Goal: Task Accomplishment & Management: Use online tool/utility

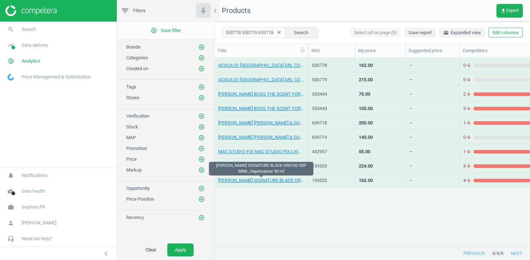
scroll to position [189, 315]
click at [256, 30] on input "530778 530779 659718 659719 159533 159532 355444 355443" at bounding box center [253, 32] width 63 height 11
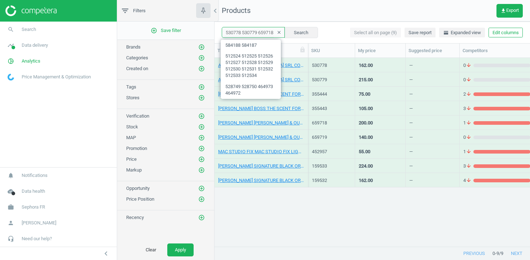
paste input "609515 635775 474210 474212"
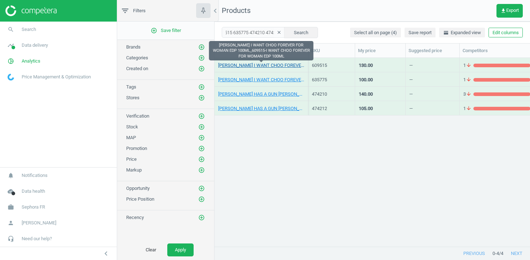
click at [259, 64] on link "JIMMY CHOO I WANT CHOO FOREVER FOR WOMAN EDP 100ML_609515-I WANT CHOO FOREVER F…" at bounding box center [261, 65] width 86 height 6
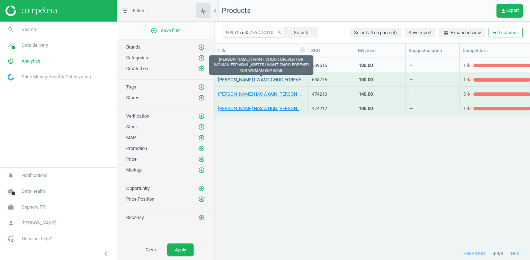
click at [259, 77] on link "JIMMY CHOO I WANT CHOO FOREVER FOR WOMAN EDP 60ML_635775-I WANT CHOO FOREVER FO…" at bounding box center [261, 80] width 86 height 6
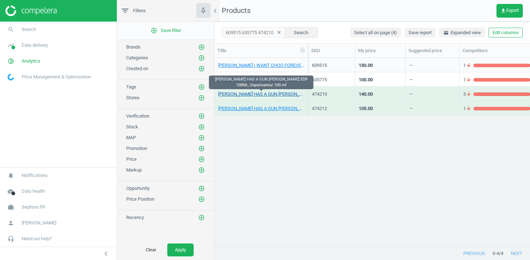
click at [259, 94] on link "JULIETTE HAS A GUN VANILLA VIBES EDP 100ML_Vaporisateur 100 ml" at bounding box center [261, 94] width 86 height 6
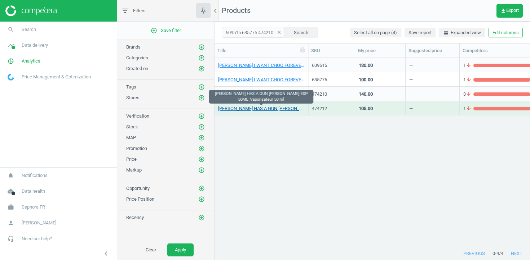
click at [260, 109] on link "JULIETTE HAS A GUN VANILLA VIBES EDP 50ML_Vaporisateur 50 ml" at bounding box center [261, 109] width 86 height 6
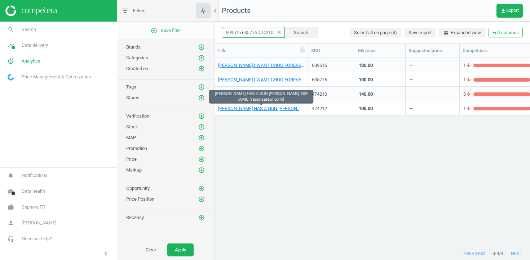
click at [264, 30] on input "609515 635775 474210 474212" at bounding box center [253, 32] width 63 height 11
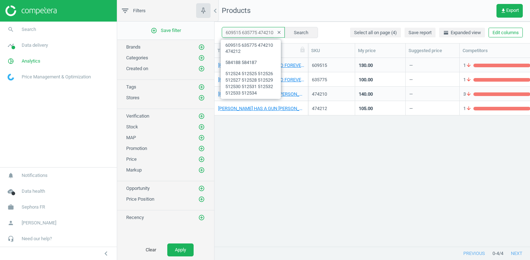
paste input "702370 727599 770624 767096 661190 727600"
type input "702370 727599 770624 767096 661190 727600"
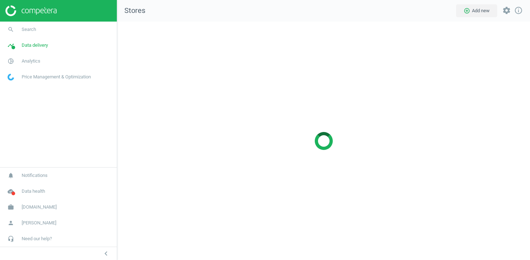
scroll to position [239, 413]
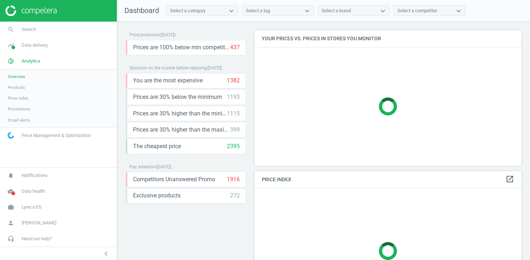
scroll to position [136, 267]
click at [19, 89] on span "Products" at bounding box center [16, 88] width 17 height 6
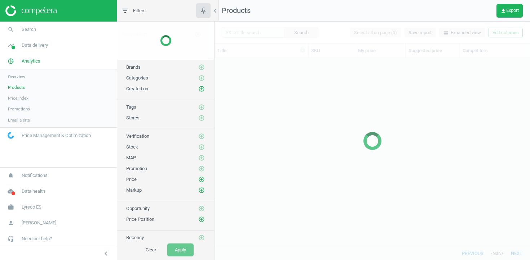
scroll to position [189, 315]
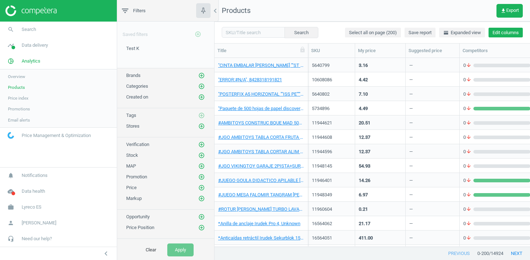
click at [507, 30] on button "Edit columns" at bounding box center [505, 33] width 34 height 10
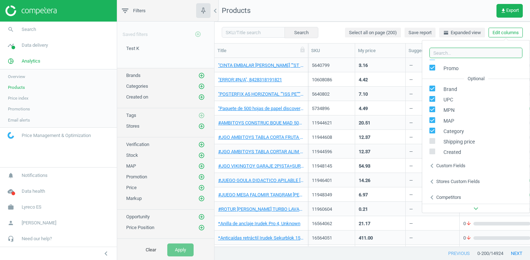
scroll to position [113, 0]
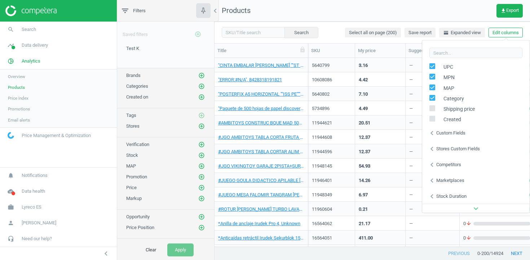
click at [433, 162] on icon "chevron_left" at bounding box center [431, 164] width 9 height 9
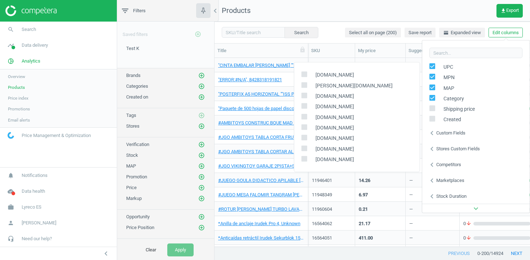
click at [447, 151] on div "Stores custom fields" at bounding box center [458, 149] width 44 height 6
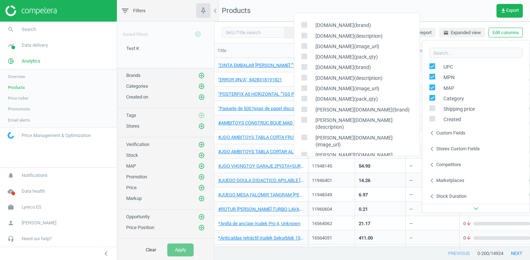
scroll to position [293, 0]
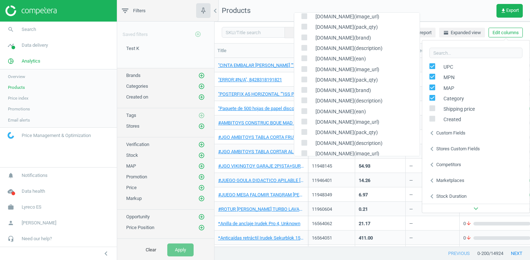
click at [304, 141] on input "checkbox" at bounding box center [304, 143] width 5 height 5
checkbox input "true"
click at [304, 151] on input "checkbox" at bounding box center [304, 153] width 5 height 5
checkbox input "true"
click at [304, 160] on div "aula3.com(pack_qty)" at bounding box center [356, 165] width 125 height 10
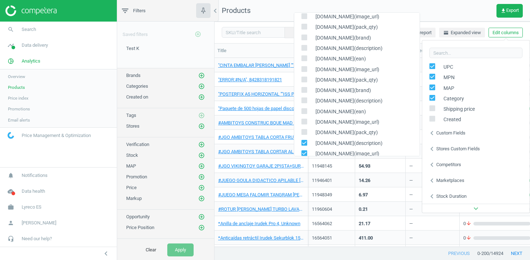
click at [303, 162] on input "checkbox" at bounding box center [304, 164] width 5 height 5
checkbox input "true"
click at [168, 59] on div "Test K edit delete" at bounding box center [165, 56] width 97 height 23
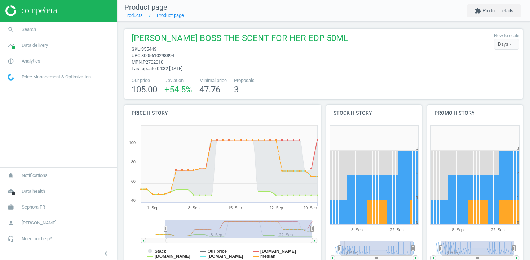
click at [152, 49] on span "355443" at bounding box center [148, 48] width 15 height 5
copy span "355443"
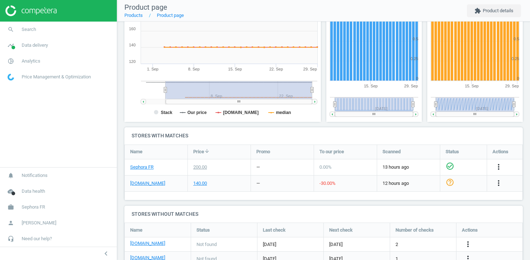
scroll to position [212, 0]
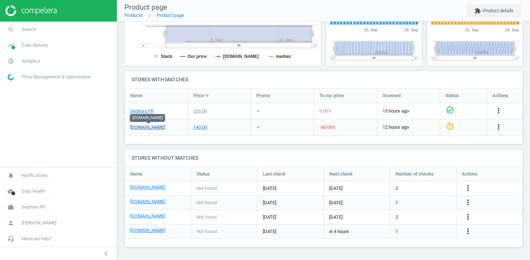
click at [163, 126] on link "[DOMAIN_NAME]" at bounding box center [147, 127] width 35 height 6
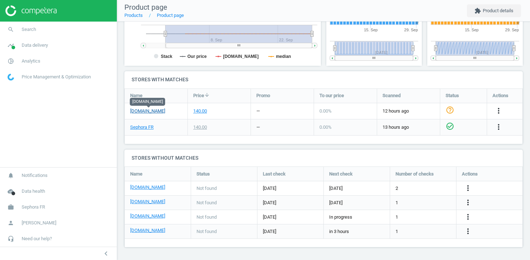
click at [149, 111] on link "[DOMAIN_NAME]" at bounding box center [147, 111] width 35 height 6
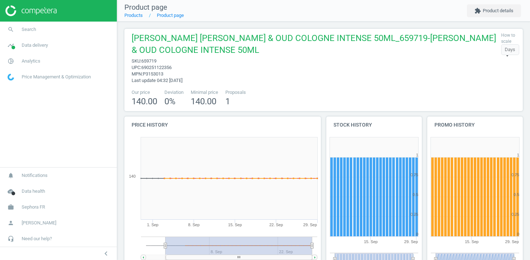
scroll to position [212, 0]
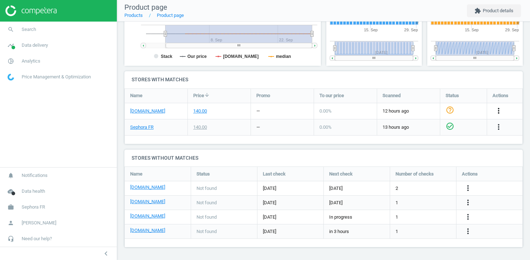
click at [497, 112] on icon "more_vert" at bounding box center [498, 111] width 9 height 9
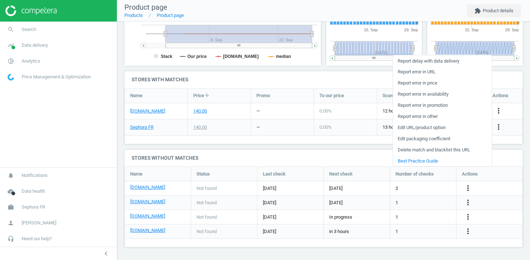
click at [432, 71] on link "Report error in URL" at bounding box center [442, 71] width 99 height 11
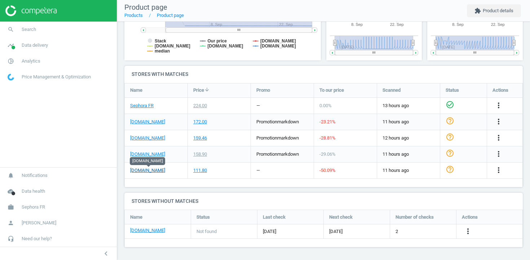
click at [157, 171] on link "[DOMAIN_NAME]" at bounding box center [147, 171] width 35 height 6
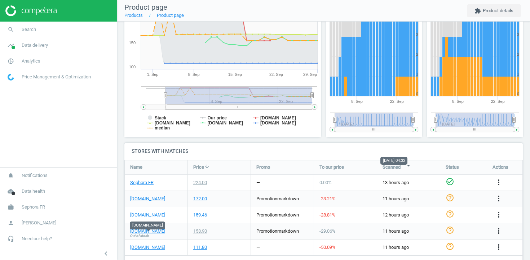
scroll to position [206, 0]
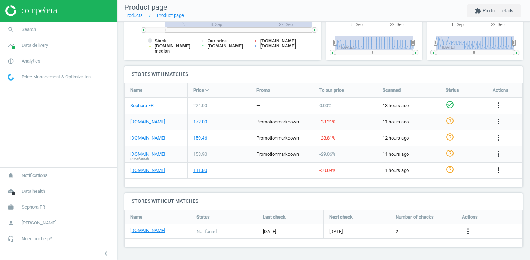
click at [495, 168] on icon "more_vert" at bounding box center [498, 170] width 9 height 9
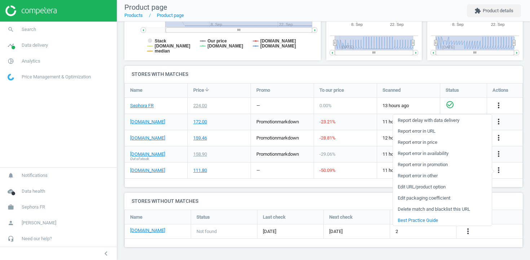
click at [431, 131] on link "Report error in URL" at bounding box center [442, 131] width 99 height 11
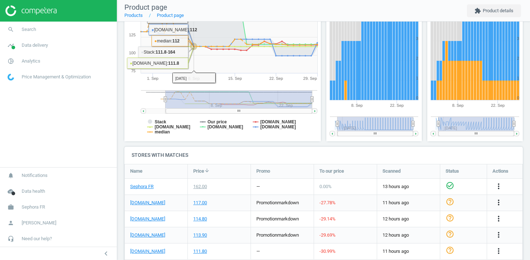
scroll to position [206, 0]
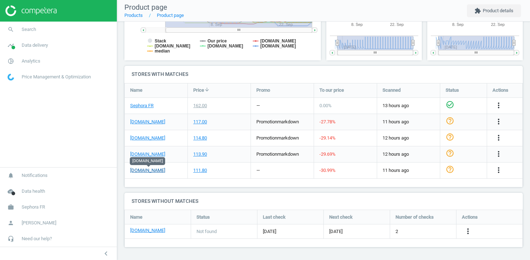
click at [151, 171] on link "[DOMAIN_NAME]" at bounding box center [147, 171] width 35 height 6
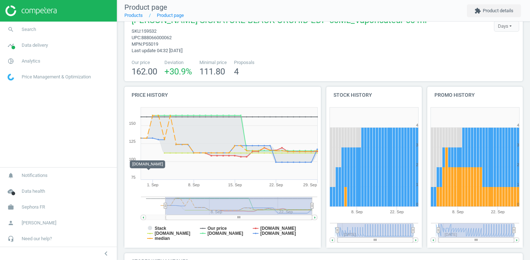
scroll to position [0, 0]
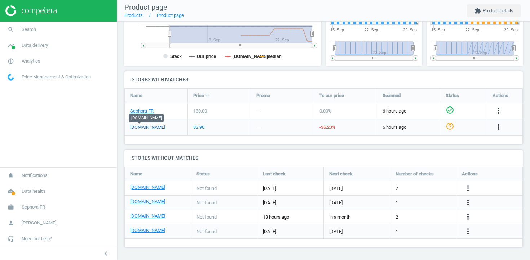
click at [140, 126] on link "[DOMAIN_NAME]" at bounding box center [147, 127] width 35 height 6
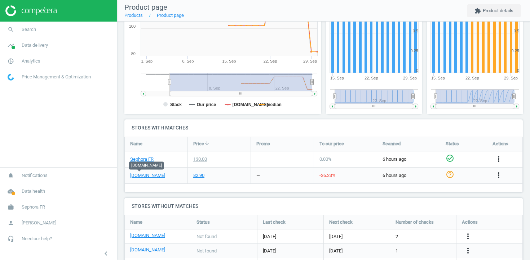
scroll to position [165, 0]
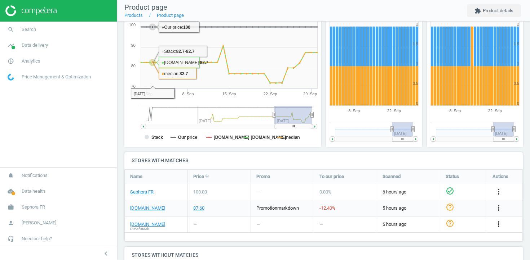
scroll to position [187, 0]
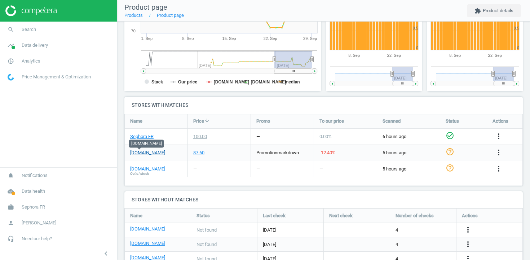
click at [137, 154] on link "notino.fr" at bounding box center [147, 153] width 35 height 6
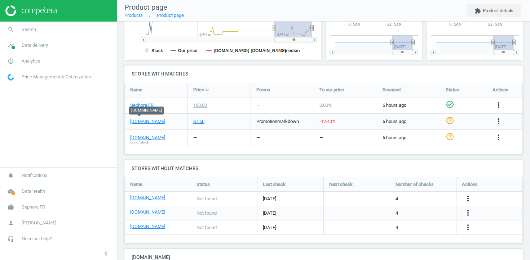
scroll to position [220, 0]
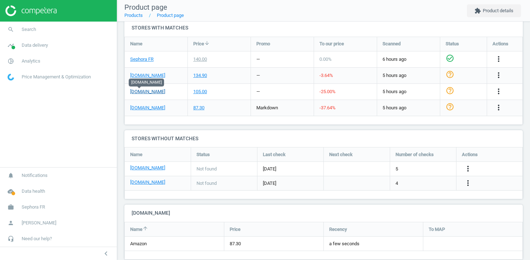
click at [143, 92] on link "[DOMAIN_NAME]" at bounding box center [147, 92] width 35 height 6
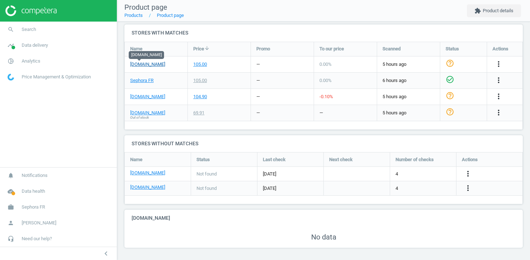
click at [138, 64] on link "[DOMAIN_NAME]" at bounding box center [147, 64] width 35 height 6
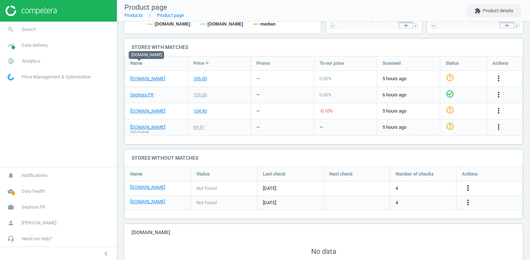
scroll to position [247, 0]
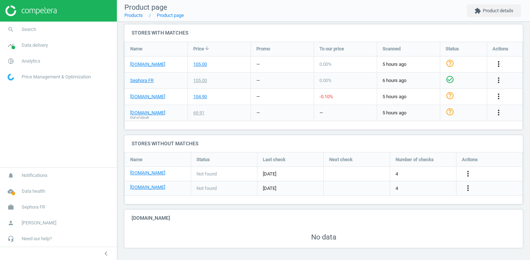
click at [500, 66] on icon "more_vert" at bounding box center [498, 64] width 9 height 9
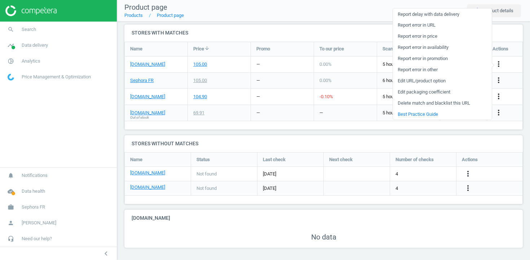
click at [428, 27] on link "Report error in URL" at bounding box center [442, 24] width 99 height 11
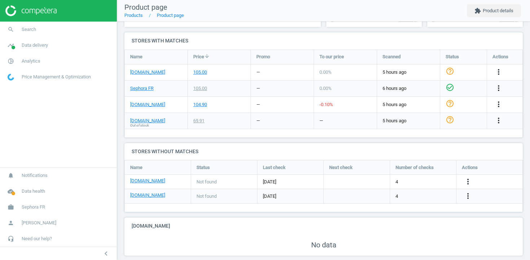
scroll to position [0, 0]
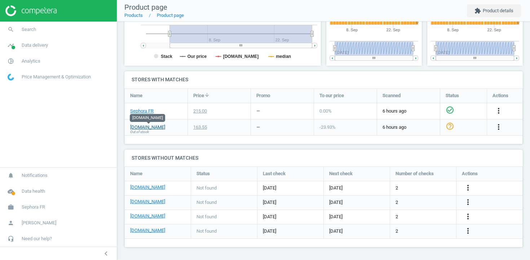
click at [153, 128] on link "my-origines.com" at bounding box center [147, 127] width 35 height 6
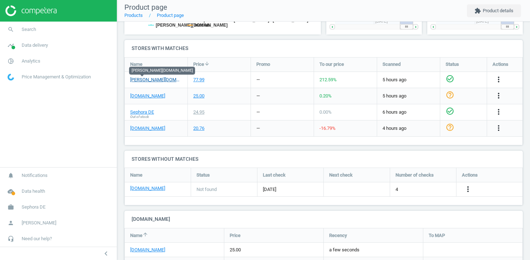
click at [141, 82] on link "[PERSON_NAME][DOMAIN_NAME]" at bounding box center [156, 80] width 52 height 6
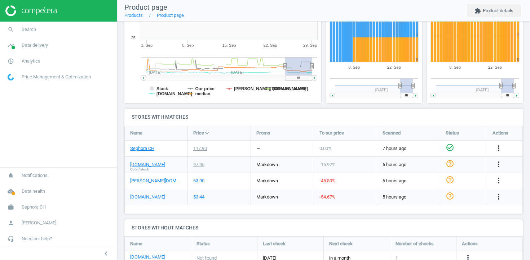
scroll to position [189, 0]
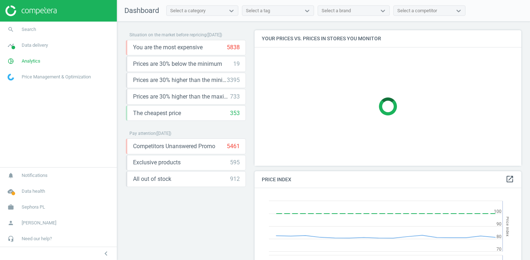
scroll to position [166, 267]
click at [62, 27] on link "search Search" at bounding box center [58, 30] width 117 height 16
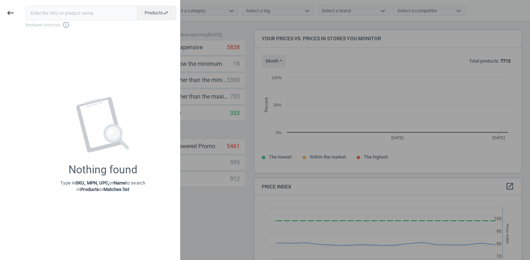
scroll to position [143, 267]
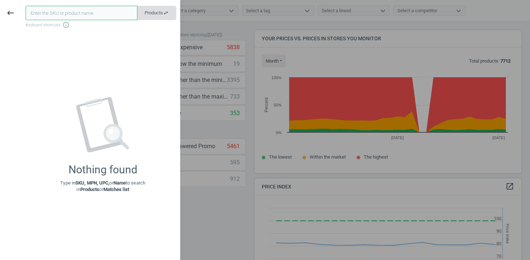
paste input "579295 660134"
type input "579295 660134"
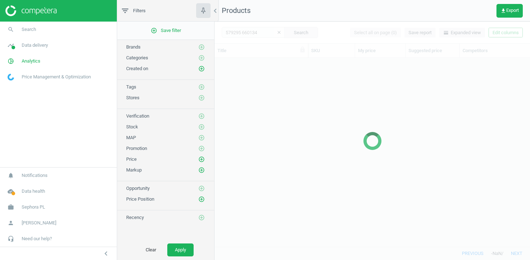
scroll to position [189, 315]
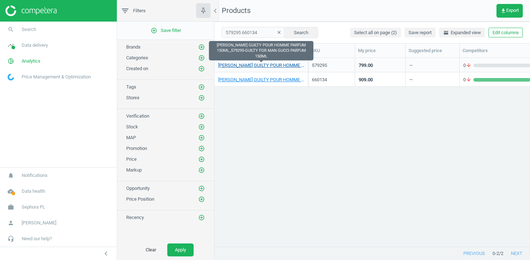
click at [277, 66] on link "[PERSON_NAME] GUILTY POUR HOMME PARFUM 150ML_579295-GUILTY FOR MAN GUCCI PARFUM…" at bounding box center [261, 65] width 86 height 6
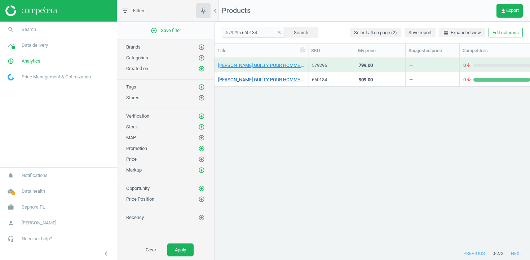
click at [278, 78] on link "GUCCI GUCCI GUILTY POUR HOMME PARFUM 200ML_660134-150 ml" at bounding box center [261, 80] width 86 height 6
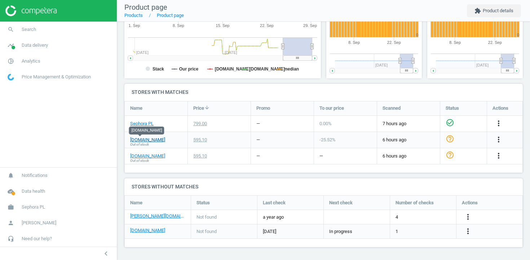
click at [142, 138] on link "[DOMAIN_NAME]" at bounding box center [147, 140] width 35 height 6
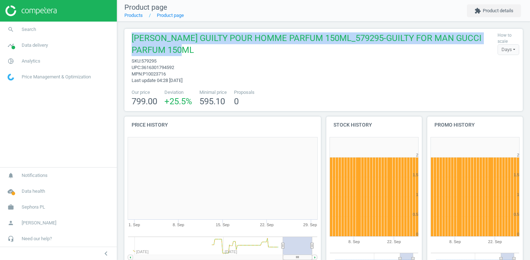
drag, startPoint x: 206, startPoint y: 48, endPoint x: 128, endPoint y: 33, distance: 79.6
click at [128, 33] on div "GUCCI GUCCI GUILTY POUR HOMME PARFUM 150ML_579295-GUILTY FOR MAN GUCCI PARFUM 1…" at bounding box center [311, 58] width 366 height 52
copy span "GUCCI GUCCI GUILTY POUR HOMME PARFUM 150ML_579295-GUILTY FOR MAN GUCCI PARFUM 1…"
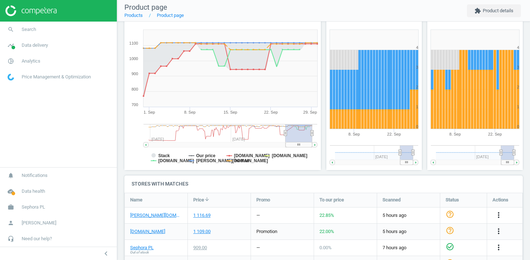
scroll to position [145, 0]
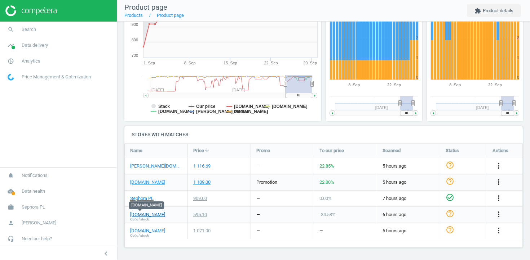
click at [143, 214] on link "lyko.com" at bounding box center [147, 215] width 35 height 6
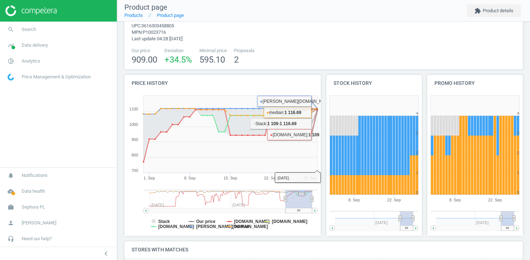
scroll to position [0, 0]
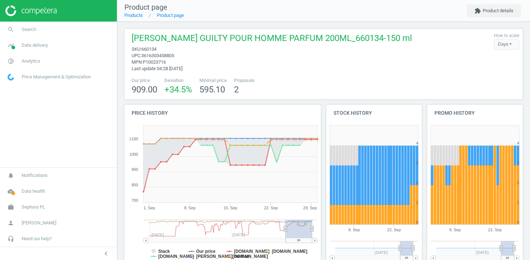
click at [312, 33] on span "GUCCI GUCCI GUILTY POUR HOMME PARFUM 200ML_660134-150 ml" at bounding box center [271, 39] width 280 height 14
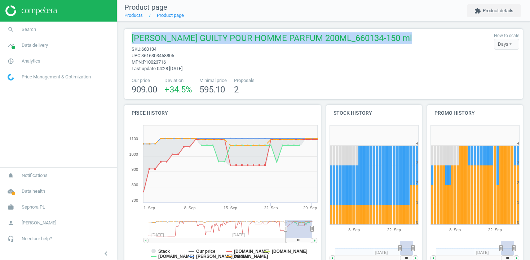
click at [312, 33] on span "GUCCI GUCCI GUILTY POUR HOMME PARFUM 200ML_660134-150 ml" at bounding box center [271, 39] width 280 height 14
copy span "GUCCI GUCCI GUILTY POUR HOMME PARFUM 200ML_660134-150 ml"
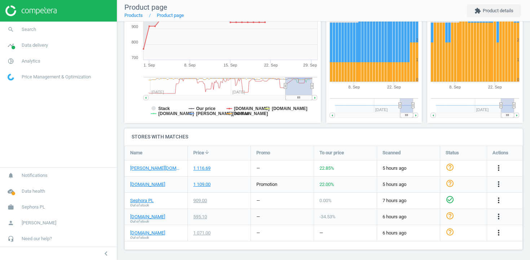
scroll to position [145, 0]
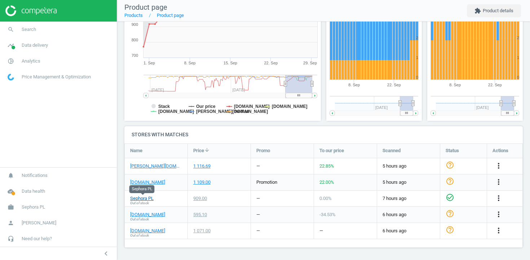
click at [147, 197] on link "Sephora PL" at bounding box center [141, 199] width 23 height 6
click at [145, 182] on link "notino.pl" at bounding box center [147, 182] width 35 height 6
click at [497, 215] on icon "more_vert" at bounding box center [498, 214] width 9 height 9
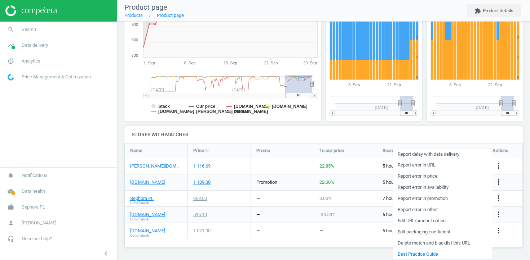
click at [438, 164] on link "Report error in URL" at bounding box center [442, 165] width 99 height 11
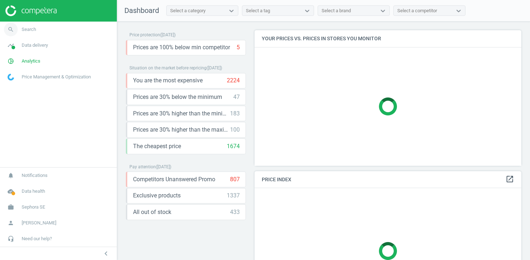
scroll to position [136, 267]
click at [61, 29] on link "search Search" at bounding box center [58, 30] width 117 height 16
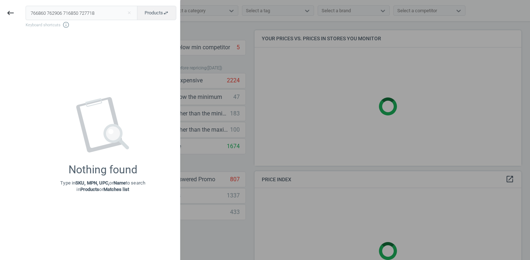
type input "766860 762906 716850 727718"
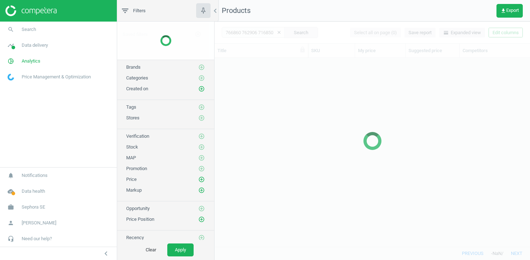
scroll to position [189, 315]
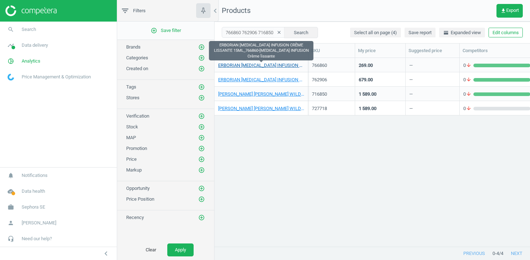
click at [258, 64] on link "ERBORIAN [MEDICAL_DATA] INFUSION CRÈME LISSANTE 15ML_766860-[MEDICAL_DATA] INFU…" at bounding box center [261, 65] width 86 height 6
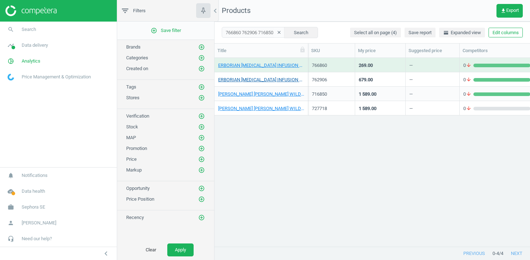
click at [259, 77] on link "ERBORIAN GINSENG INFUSION CRÈME LISSANTE 50ML_762906-GINSENG INFUSION RENO24 50…" at bounding box center [261, 80] width 86 height 6
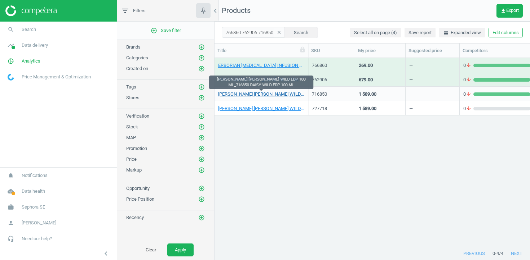
click at [260, 92] on link "MARC JACOBS DAISY WILD EDP 100 ML_716850-DAISY WILD EDP 100 ML" at bounding box center [261, 94] width 86 height 6
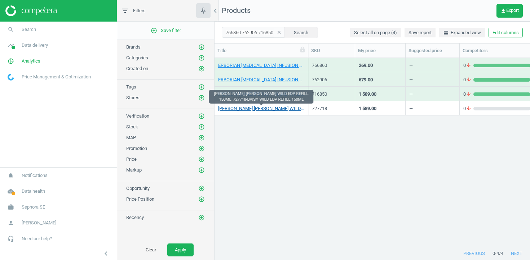
click at [263, 108] on link "MARC JACOBS DAISY WILD EDP REFILL 150ML_727718-DAISY WILD EDP REFILL 150ML" at bounding box center [261, 109] width 86 height 6
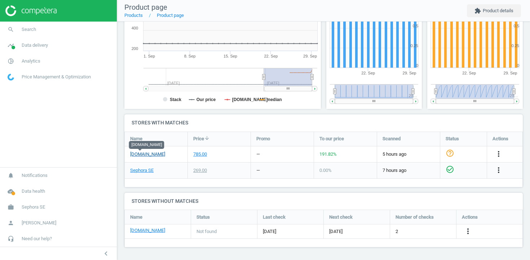
click at [141, 153] on link "[DOMAIN_NAME]" at bounding box center [147, 154] width 35 height 6
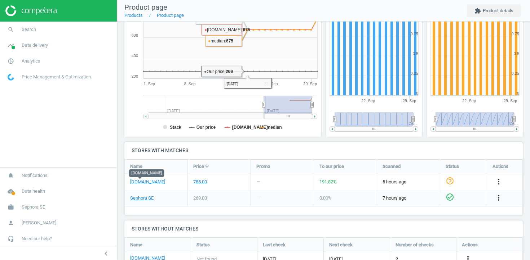
scroll to position [150, 0]
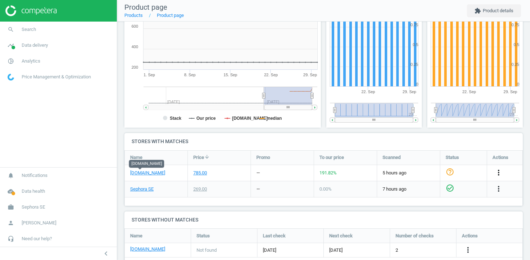
click at [498, 172] on icon "more_vert" at bounding box center [498, 173] width 9 height 9
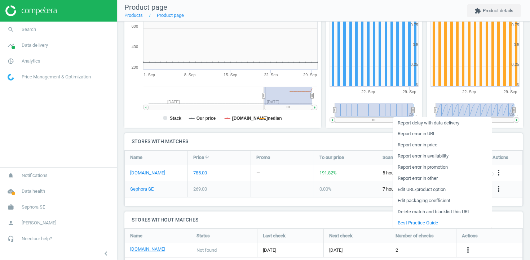
click at [441, 134] on link "Report error in URL" at bounding box center [442, 134] width 99 height 11
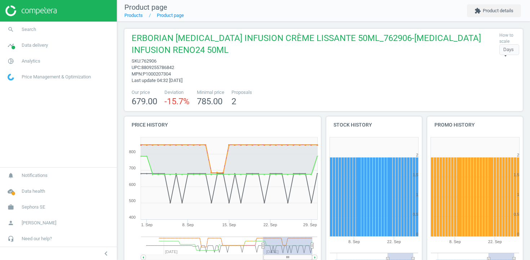
scroll to position [125, 0]
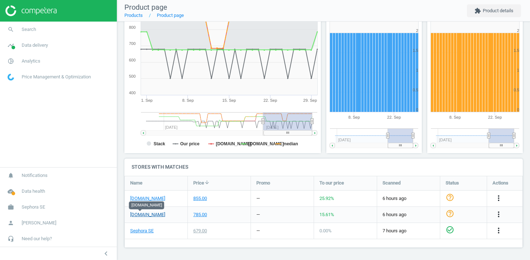
click at [140, 215] on link "[DOMAIN_NAME]" at bounding box center [147, 215] width 35 height 6
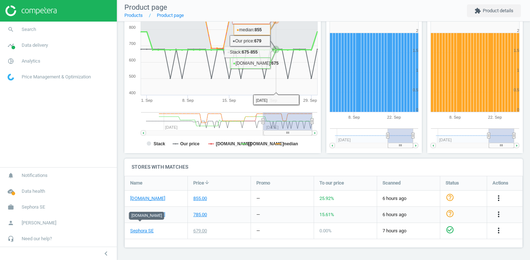
scroll to position [0, 0]
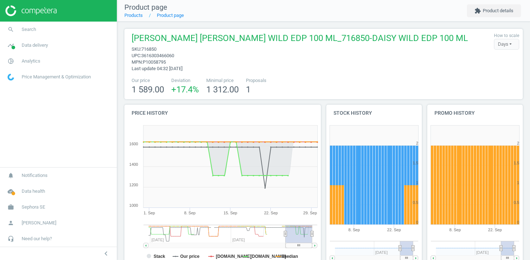
scroll to position [113, 0]
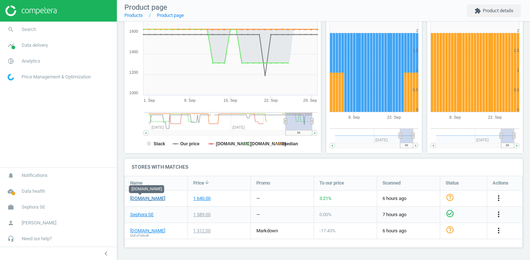
click at [140, 198] on link "[DOMAIN_NAME]" at bounding box center [147, 199] width 35 height 6
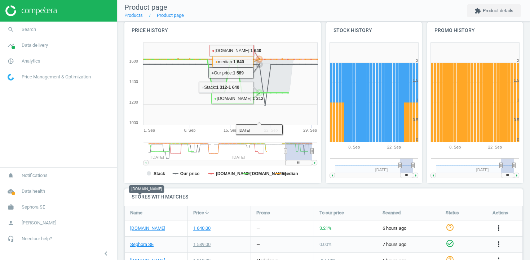
scroll to position [0, 0]
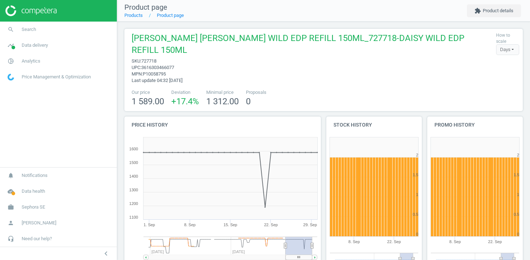
scroll to position [113, 0]
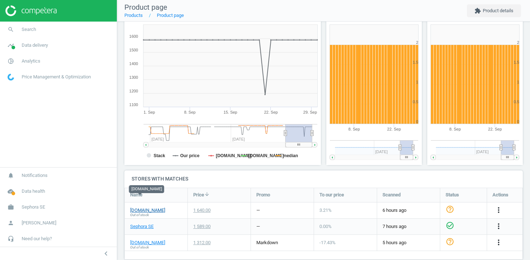
click at [136, 207] on link "lyko.com" at bounding box center [147, 210] width 35 height 6
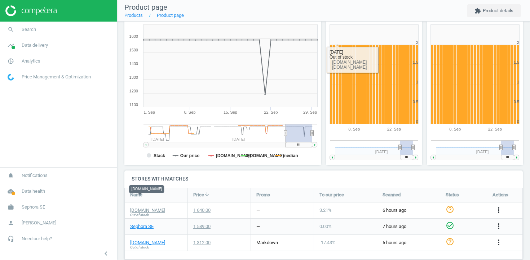
scroll to position [0, 0]
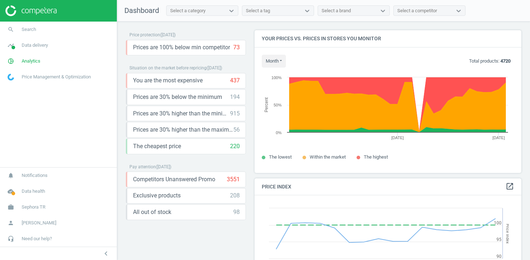
scroll to position [143, 267]
click at [32, 34] on link "search Search" at bounding box center [58, 30] width 117 height 16
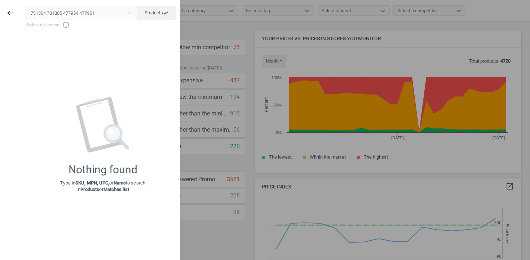
type input "731304 731305 477954 477951"
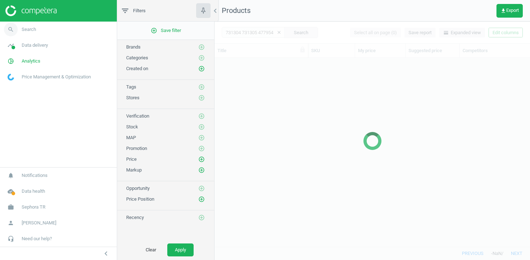
scroll to position [189, 315]
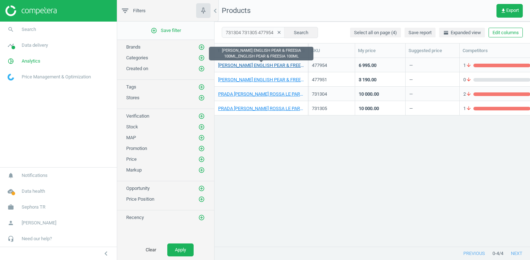
click at [267, 63] on link "[PERSON_NAME] ENGLISH PEAR & FREESIA 100ML_ENGLISH PEAR & FREESIA 100ML" at bounding box center [261, 65] width 86 height 6
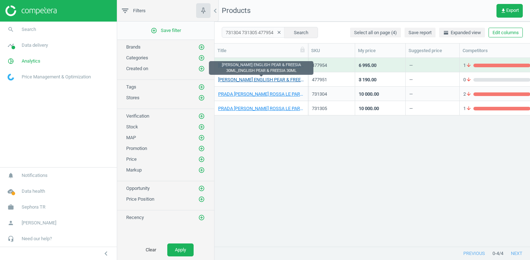
click at [267, 79] on link "[PERSON_NAME] ENGLISH PEAR & FREESIA 30ML_ENGLISH PEAR & FREESIA 30ML" at bounding box center [261, 80] width 86 height 6
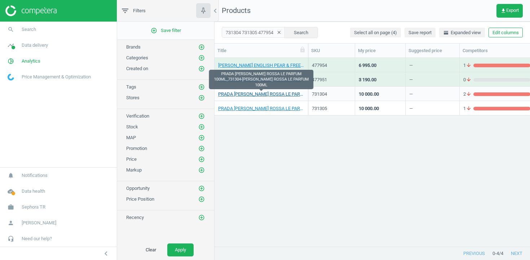
click at [267, 93] on link "PRADA [PERSON_NAME] ROSSA LE PARFUM 100ML_731304-[PERSON_NAME] ROSSA LE PARFUM …" at bounding box center [261, 94] width 86 height 6
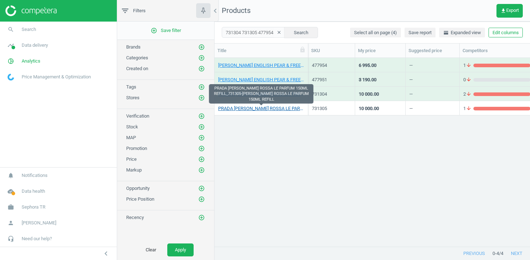
click at [268, 107] on link "PRADA LUNA ROSSA LE PARFUM 150ML REFILL_731305-LUNA ROSSA LE PARFUM 150ML REFILL" at bounding box center [261, 109] width 86 height 6
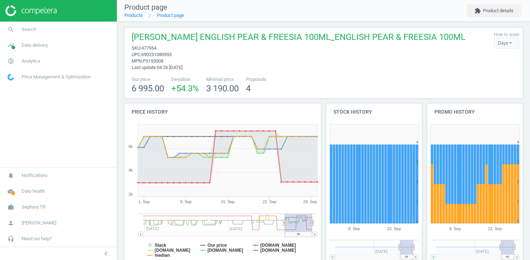
scroll to position [189, 0]
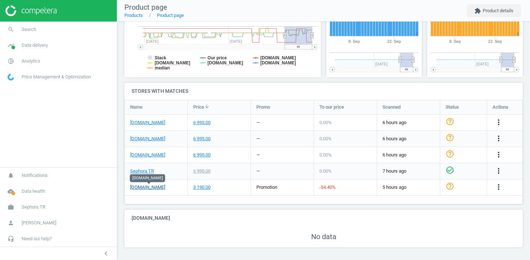
click at [158, 187] on link "[DOMAIN_NAME]" at bounding box center [147, 187] width 35 height 6
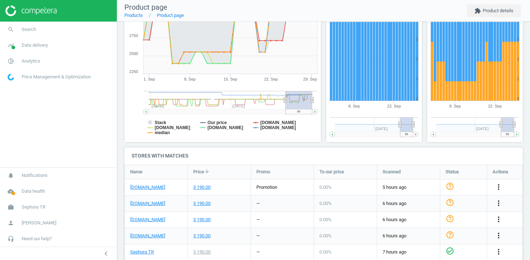
scroll to position [189, 0]
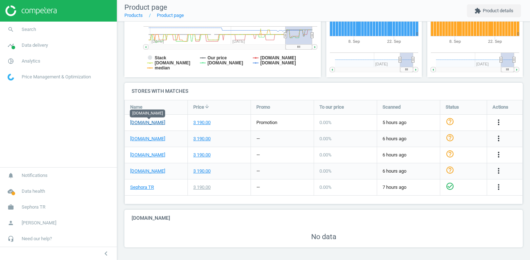
click at [146, 122] on link "[DOMAIN_NAME]" at bounding box center [147, 123] width 35 height 6
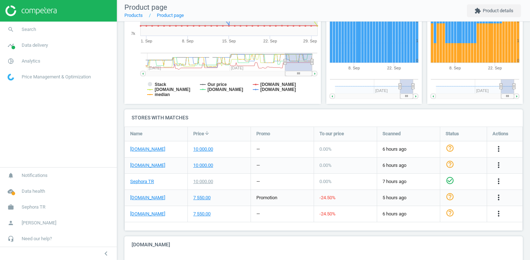
scroll to position [189, 0]
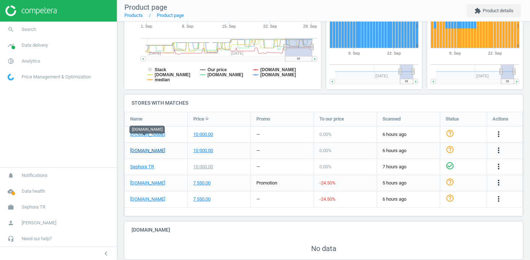
click at [146, 148] on link "beymen.com" at bounding box center [147, 151] width 35 height 6
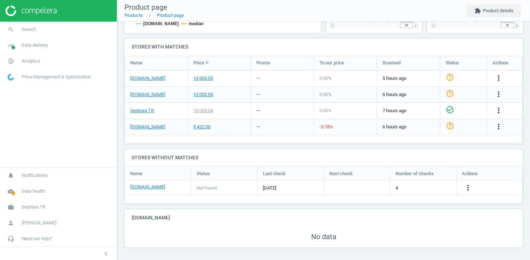
click at [146, 100] on div "beymen.com" at bounding box center [156, 95] width 63 height 16
click at [146, 97] on link "beymen.com" at bounding box center [147, 95] width 35 height 6
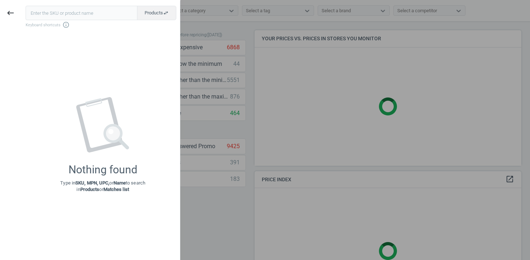
scroll to position [136, 267]
click at [87, 13] on input "text" at bounding box center [82, 13] width 112 height 14
type input "609515"
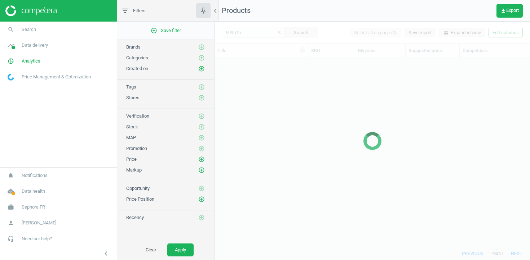
scroll to position [189, 315]
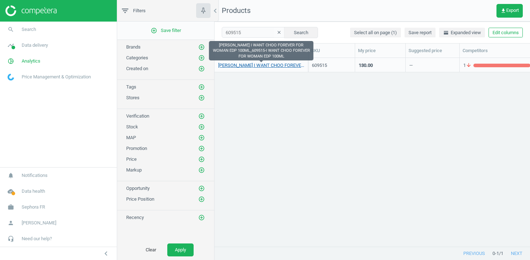
click at [272, 66] on link "JIMMY CHOO I WANT CHOO FOREVER FOR WOMAN EDP 100ML_609515-I WANT CHOO FOREVER F…" at bounding box center [261, 65] width 86 height 6
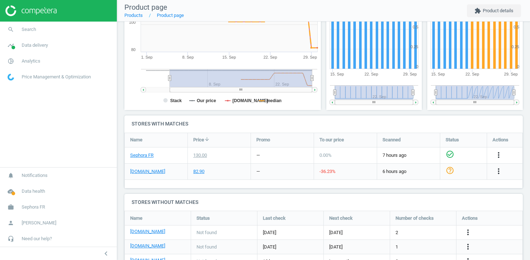
scroll to position [170, 0]
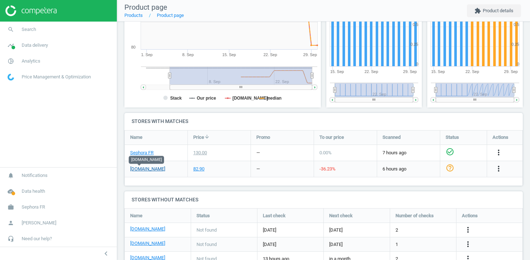
click at [142, 168] on link "notino.fr" at bounding box center [147, 169] width 35 height 6
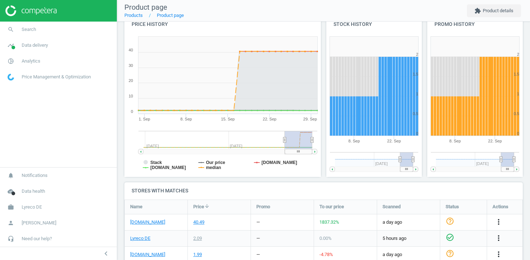
scroll to position [181, 0]
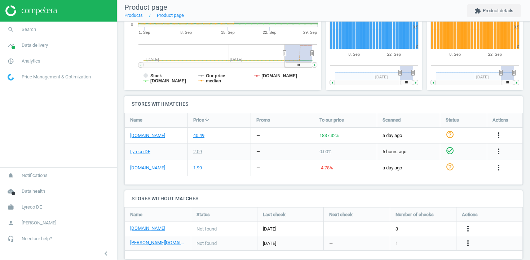
click at [469, 239] on icon "more_vert" at bounding box center [467, 243] width 9 height 9
click at [419, 231] on link "Edit URL/product option" at bounding box center [411, 231] width 99 height 11
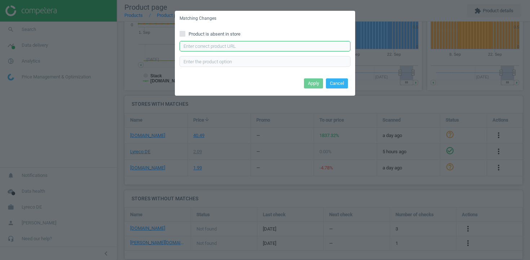
click at [318, 50] on input "text" at bounding box center [264, 46] width 171 height 11
paste input "[URL][DOMAIN_NAME][PERSON_NAME]"
type input "[URL][DOMAIN_NAME][PERSON_NAME]"
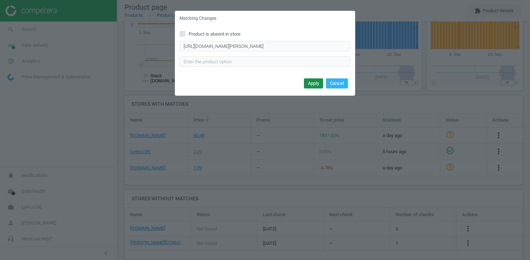
click at [311, 81] on button "Apply" at bounding box center [313, 84] width 19 height 10
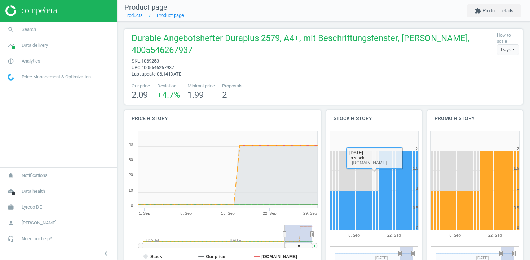
scroll to position [181, 0]
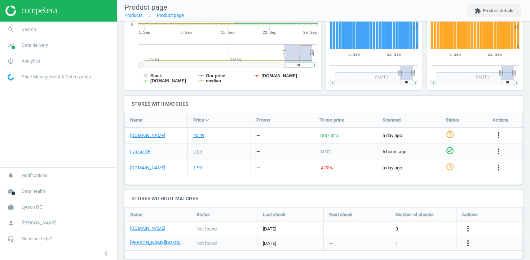
click at [468, 239] on icon "more_vert" at bounding box center [467, 243] width 9 height 9
drag, startPoint x: 409, startPoint y: 219, endPoint x: 405, endPoint y: 233, distance: 14.4
click at [405, 233] on ul "Report error in other Edit URL/product option Best Practice Guide" at bounding box center [411, 232] width 99 height 34
click at [473, 239] on div "more_vert" at bounding box center [468, 243] width 14 height 9
click at [467, 239] on icon "more_vert" at bounding box center [467, 243] width 9 height 9
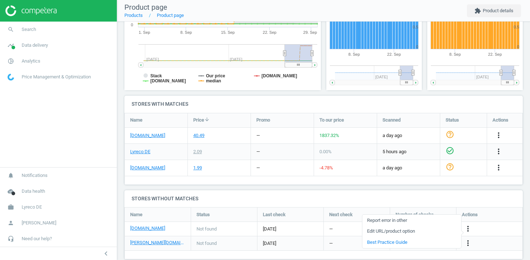
click at [427, 232] on link "Edit URL/product option" at bounding box center [411, 231] width 99 height 11
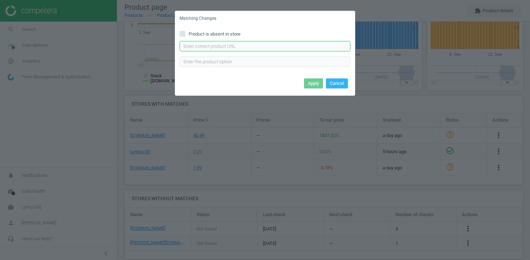
click at [306, 45] on input "text" at bounding box center [264, 46] width 171 height 11
paste input "[URL][DOMAIN_NAME][PERSON_NAME]"
type input "[URL][DOMAIN_NAME][PERSON_NAME]"
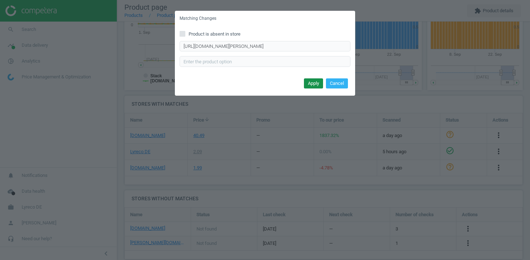
scroll to position [0, 0]
click at [308, 79] on button "Apply" at bounding box center [313, 84] width 19 height 10
